Goal: Task Accomplishment & Management: Complete application form

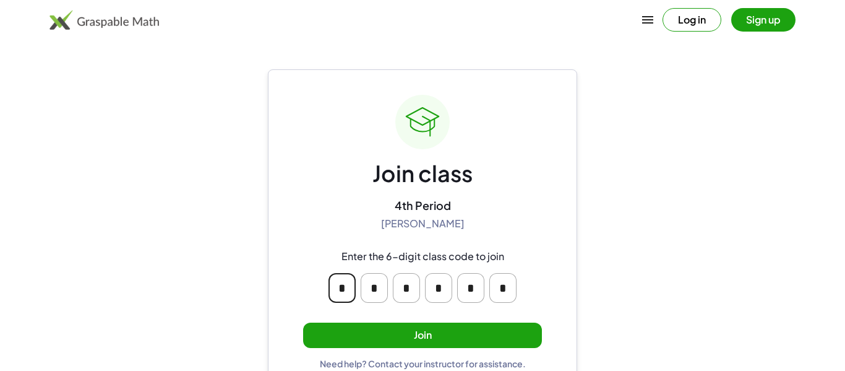
click at [345, 291] on input "*" at bounding box center [342, 288] width 27 height 30
click at [345, 288] on input "*" at bounding box center [342, 288] width 27 height 30
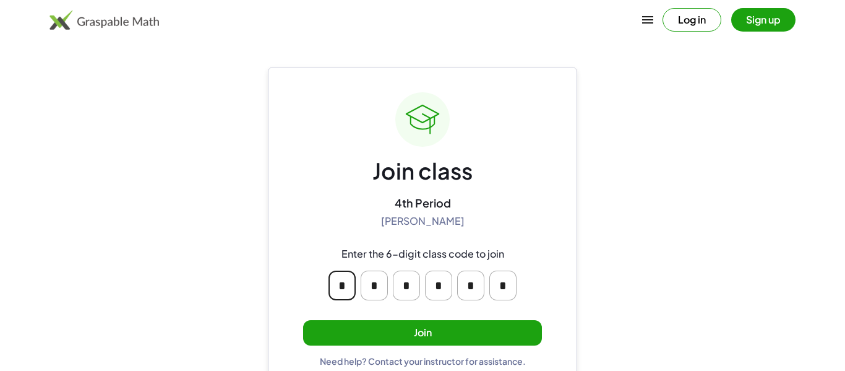
click at [448, 285] on input "*" at bounding box center [438, 285] width 27 height 30
type input "*"
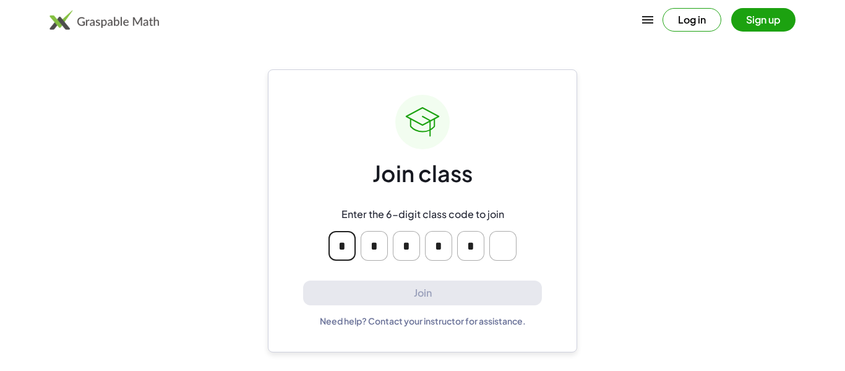
scroll to position [0, 0]
click at [499, 244] on input "Please enter OTP character 6" at bounding box center [502, 246] width 27 height 30
type input "*"
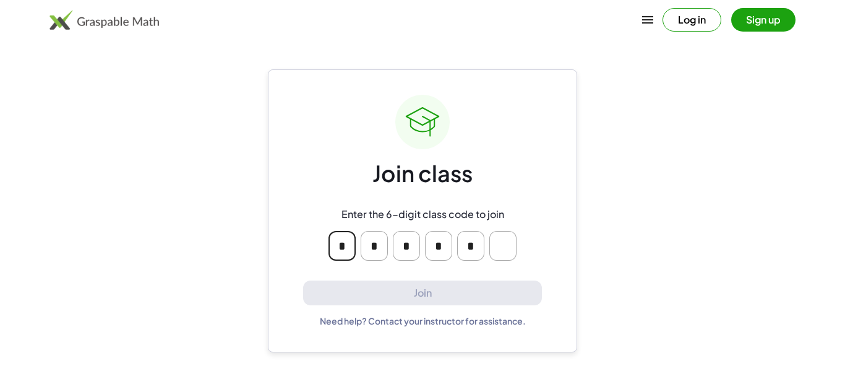
type input "*"
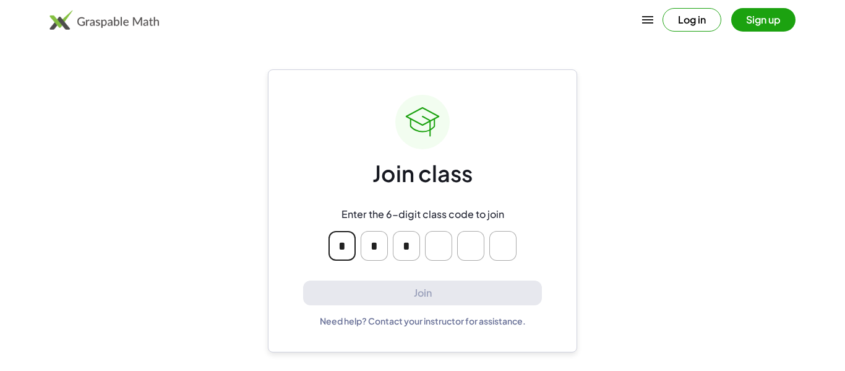
type input "*"
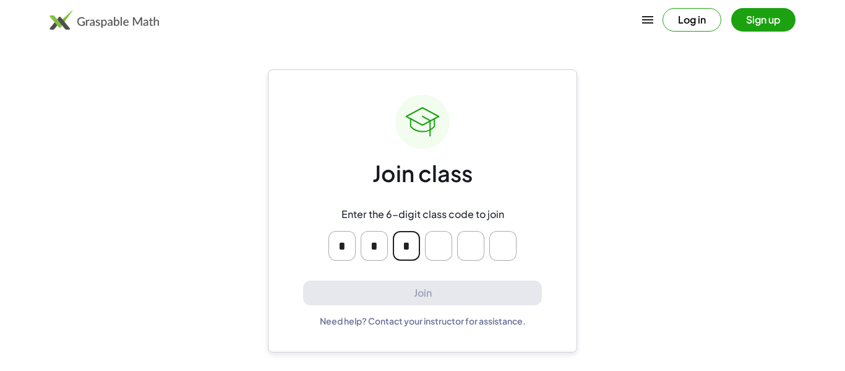
type input "*"
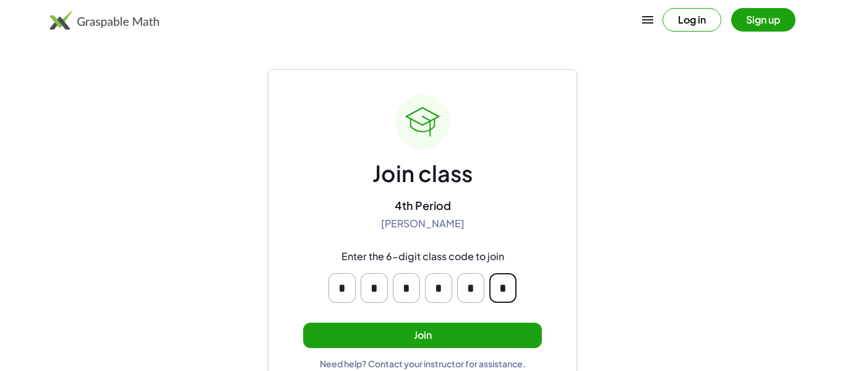
type input "*"
click at [440, 334] on button "Join" at bounding box center [422, 334] width 239 height 25
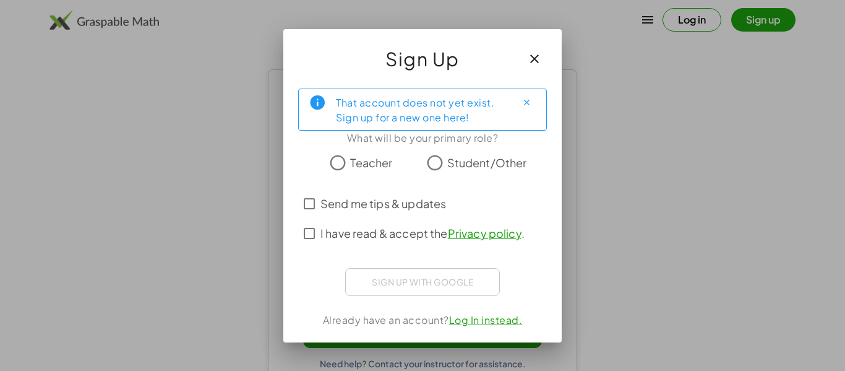
click at [469, 162] on span "Student/Other" at bounding box center [487, 162] width 80 height 17
click at [423, 201] on span "Send me tips & updates" at bounding box center [383, 203] width 126 height 17
click at [418, 231] on span "I have read & accept the Privacy policy ." at bounding box center [422, 233] width 204 height 17
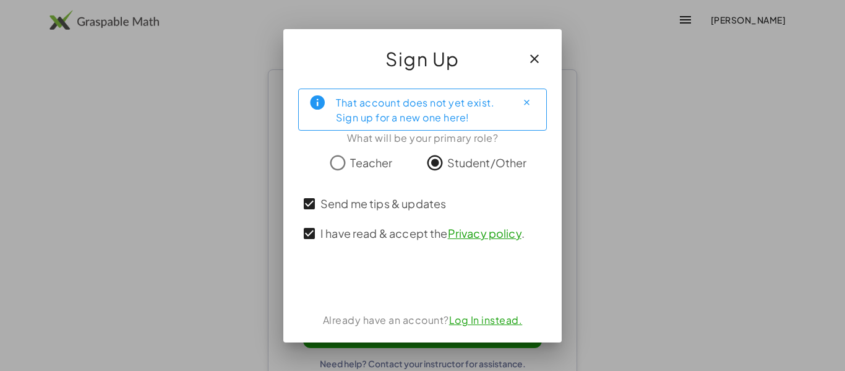
scroll to position [24, 0]
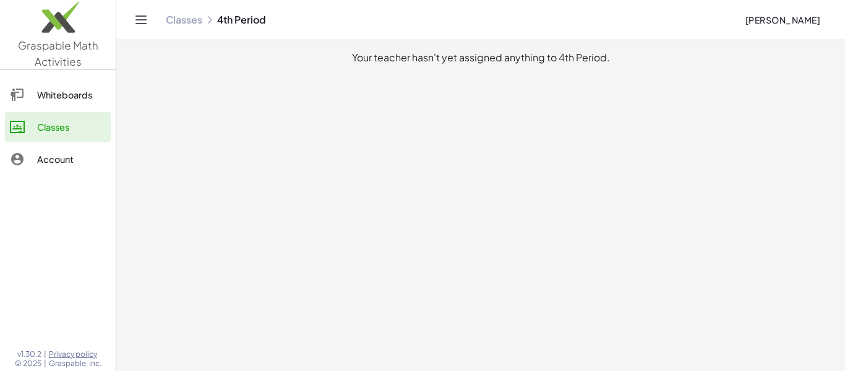
click at [480, 50] on div "Your teacher hasn't yet assigned anything to 4th Period." at bounding box center [480, 57] width 709 height 15
